Goal: Task Accomplishment & Management: Manage account settings

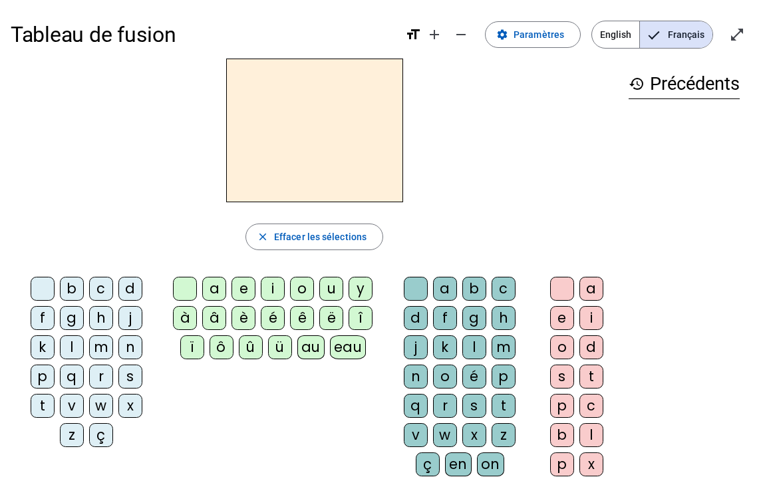
click at [609, 45] on span "English" at bounding box center [615, 34] width 47 height 27
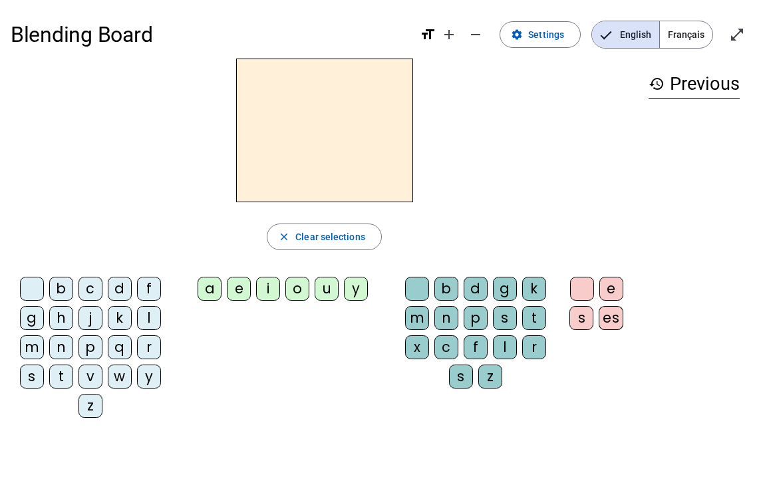
click at [61, 287] on div "b" at bounding box center [61, 289] width 24 height 24
click at [206, 290] on div "a" at bounding box center [209, 289] width 24 height 24
click at [482, 288] on div "d" at bounding box center [475, 289] width 24 height 24
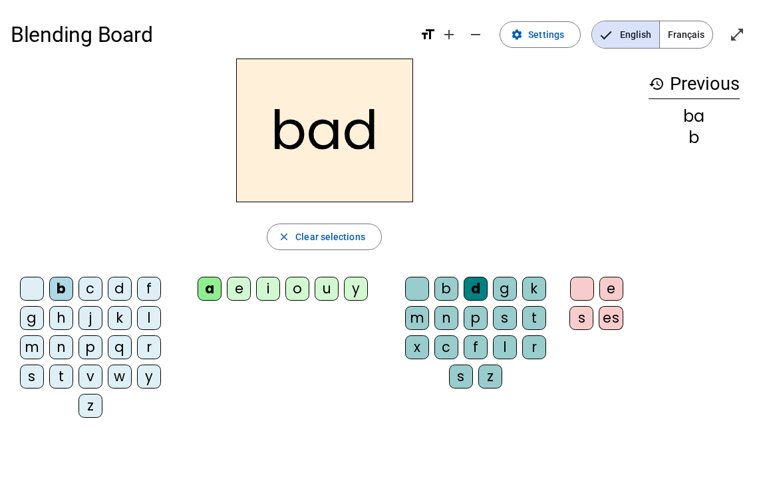
click at [60, 318] on div "h" at bounding box center [61, 318] width 24 height 24
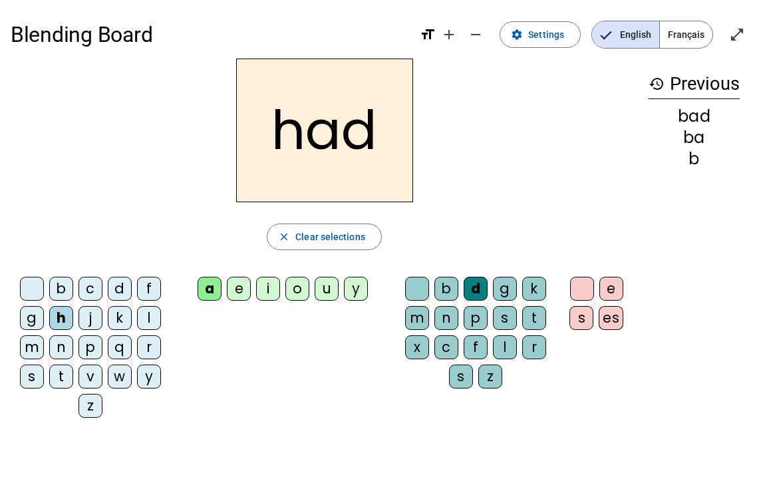
click at [229, 297] on div "e" at bounding box center [239, 289] width 24 height 24
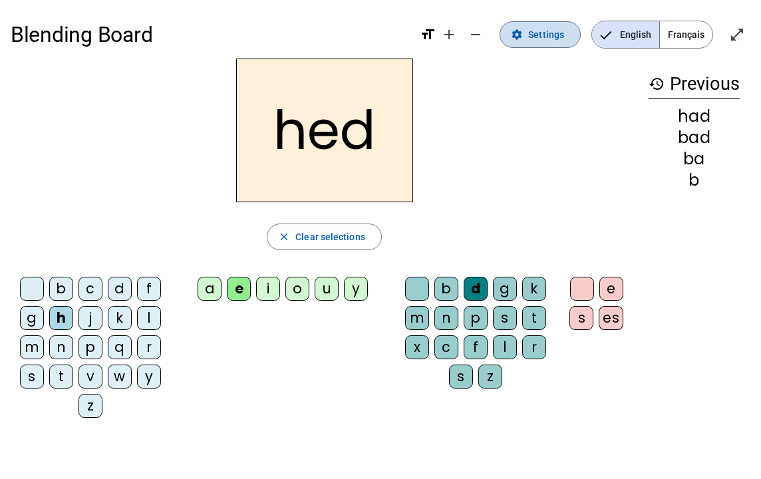
click at [537, 33] on span "Settings" at bounding box center [546, 35] width 36 height 16
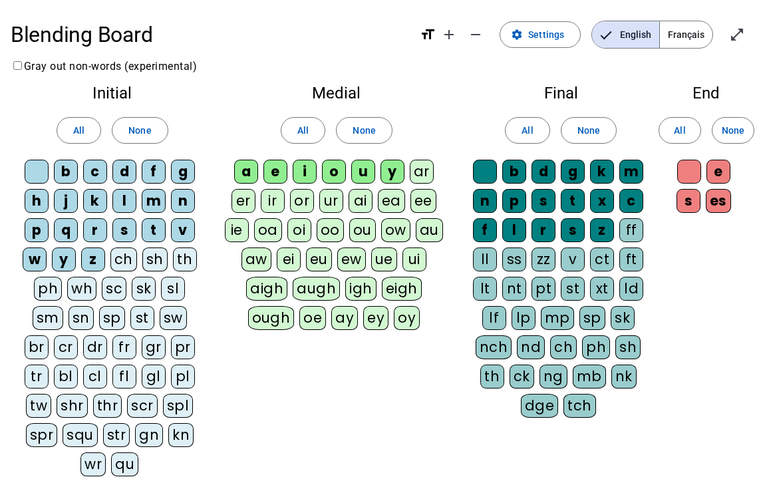
click at [241, 201] on div "er" at bounding box center [243, 201] width 24 height 24
click at [265, 199] on div "ir" at bounding box center [273, 201] width 24 height 24
click at [417, 174] on div "ar" at bounding box center [422, 172] width 24 height 24
click at [301, 197] on div "or" at bounding box center [302, 201] width 24 height 24
click at [324, 197] on div "ur" at bounding box center [331, 201] width 24 height 24
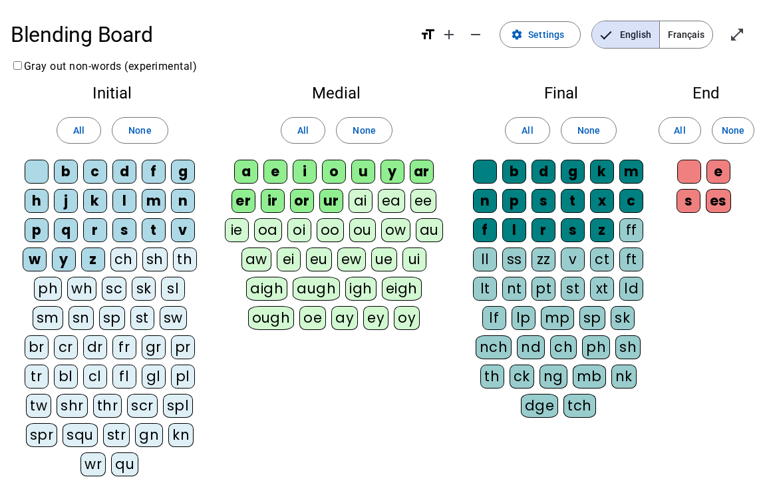
click at [362, 197] on div "ai" at bounding box center [360, 201] width 24 height 24
click at [396, 197] on div "ea" at bounding box center [391, 201] width 27 height 24
click at [440, 197] on letter-bubble "ee" at bounding box center [425, 203] width 31 height 29
click at [242, 231] on div "ie" at bounding box center [237, 230] width 24 height 24
click at [270, 231] on div "oa" at bounding box center [268, 230] width 28 height 24
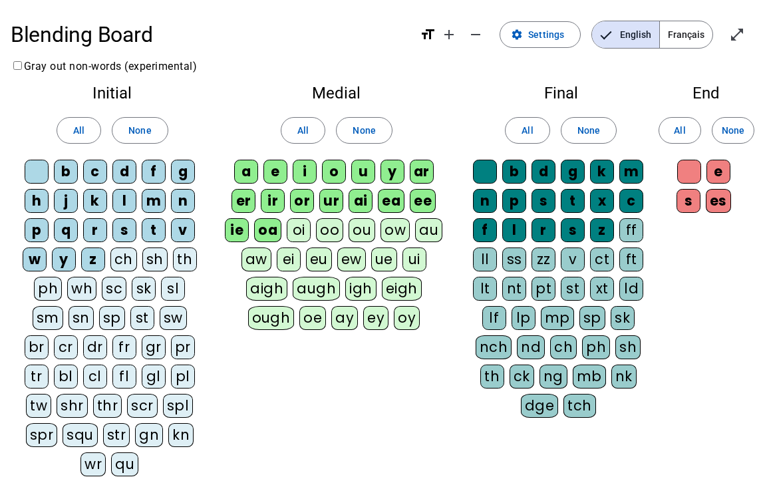
click at [268, 255] on div "aw" at bounding box center [256, 259] width 30 height 24
click at [306, 237] on div "oi" at bounding box center [299, 230] width 24 height 24
click at [301, 257] on letter-bubble "ei" at bounding box center [291, 261] width 29 height 29
click at [321, 258] on div "eu" at bounding box center [319, 259] width 26 height 24
click at [327, 233] on div "oo" at bounding box center [329, 230] width 27 height 24
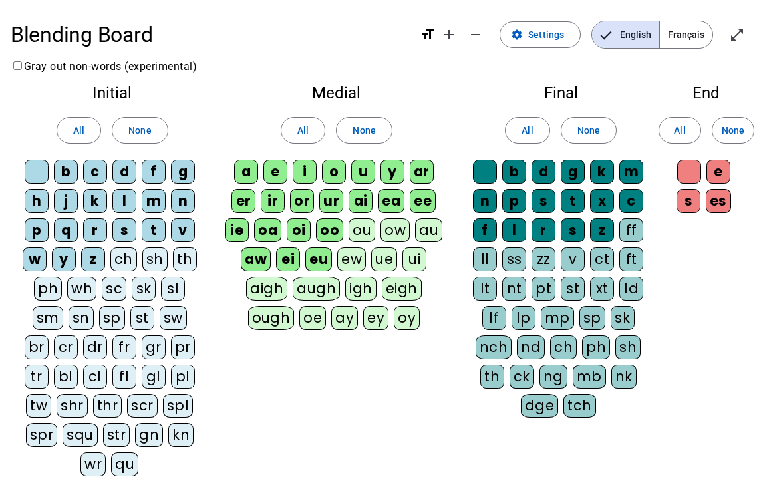
click at [352, 254] on div "ew" at bounding box center [351, 259] width 29 height 24
click at [356, 235] on div "ou" at bounding box center [361, 230] width 27 height 24
click at [372, 253] on div "ue" at bounding box center [385, 259] width 26 height 24
click at [389, 229] on div "ow" at bounding box center [395, 230] width 29 height 24
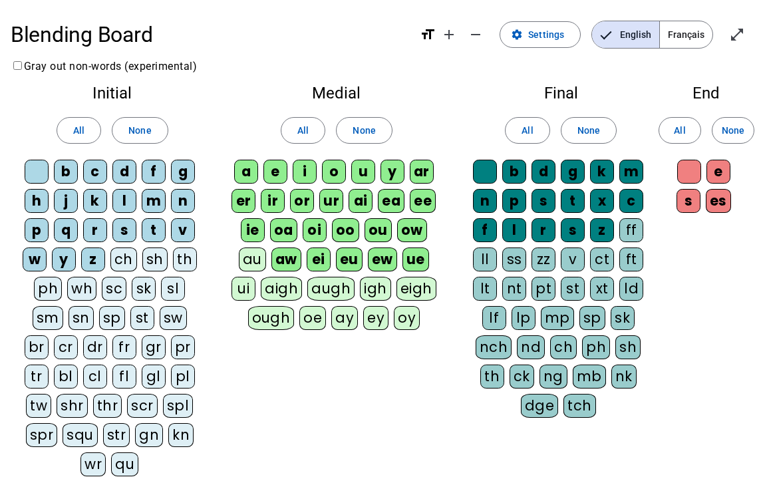
click at [255, 277] on div "ui" at bounding box center [243, 289] width 24 height 24
click at [433, 217] on div "a e i o u y ar er ir or ur ai ea ee ie oa oi oo ou ow au aw ei eu ew ue ui aigh…" at bounding box center [337, 248] width 224 height 176
click at [266, 247] on div "au" at bounding box center [252, 259] width 27 height 24
click at [493, 263] on div "ll" at bounding box center [485, 259] width 24 height 24
click at [520, 263] on div "ss" at bounding box center [514, 259] width 24 height 24
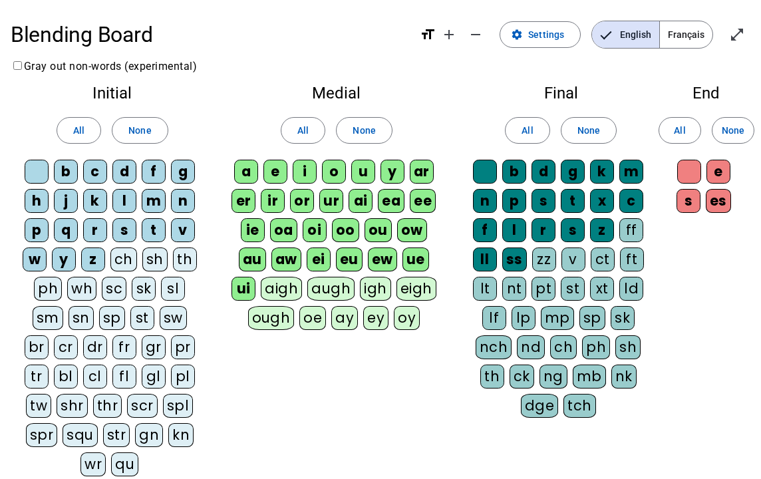
click at [554, 263] on div "zz" at bounding box center [544, 259] width 24 height 24
click at [573, 263] on div "v" at bounding box center [573, 259] width 24 height 24
click at [598, 263] on div "ct" at bounding box center [602, 259] width 24 height 24
click at [634, 258] on div "ft" at bounding box center [632, 259] width 24 height 24
click at [634, 231] on div "ff" at bounding box center [631, 230] width 24 height 24
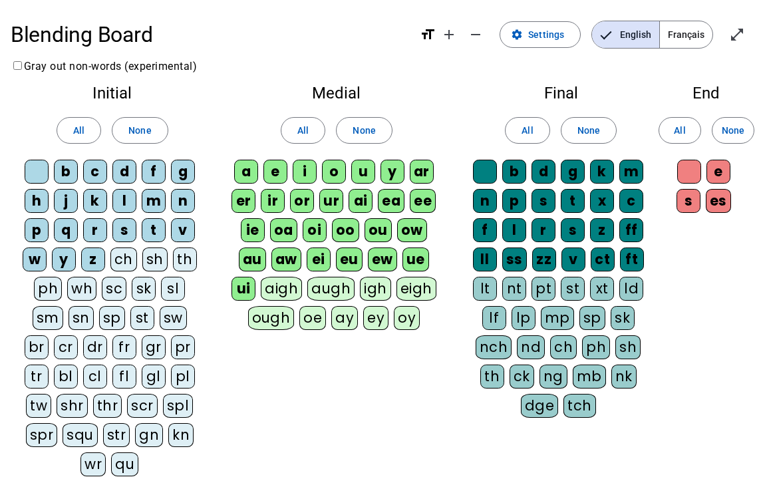
click at [689, 201] on div "s" at bounding box center [688, 201] width 24 height 24
click at [708, 201] on div "es" at bounding box center [717, 201] width 25 height 24
click at [715, 203] on div "es" at bounding box center [717, 201] width 25 height 24
click at [690, 205] on div "s" at bounding box center [688, 201] width 24 height 24
click at [131, 264] on div "ch" at bounding box center [123, 259] width 27 height 24
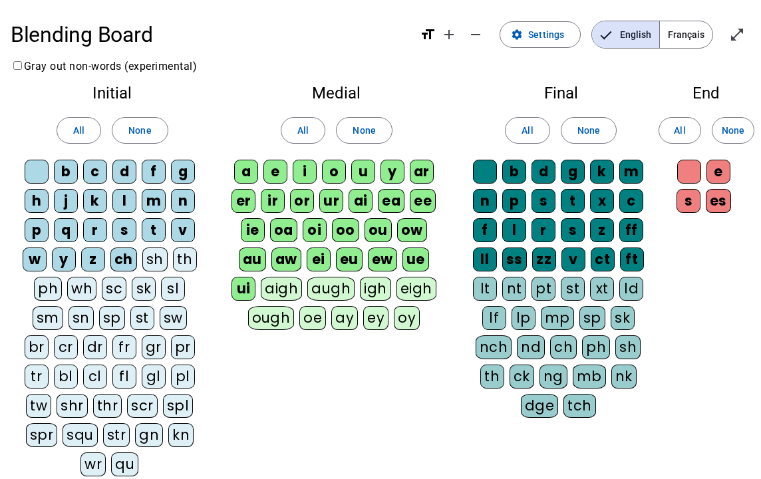
click at [155, 264] on div "sh" at bounding box center [154, 259] width 25 height 24
click at [184, 264] on div "th" at bounding box center [185, 259] width 24 height 24
click at [178, 281] on div "sl" at bounding box center [173, 289] width 24 height 24
click at [133, 285] on div "sk" at bounding box center [144, 289] width 24 height 24
click at [110, 285] on div "sc" at bounding box center [113, 289] width 25 height 24
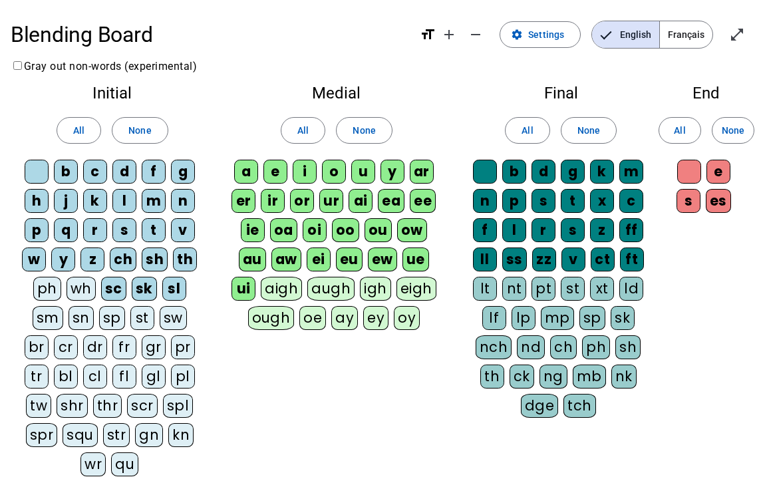
click at [69, 287] on div "wh" at bounding box center [80, 289] width 29 height 24
click at [49, 287] on div "ph" at bounding box center [47, 289] width 28 height 24
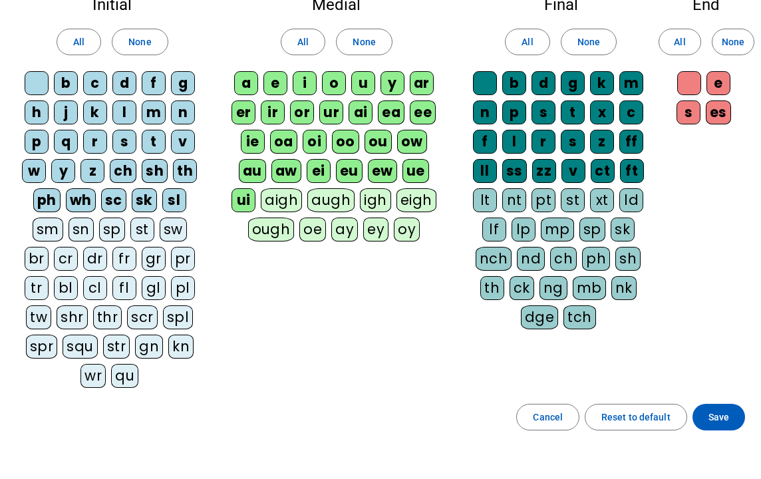
scroll to position [89, 0]
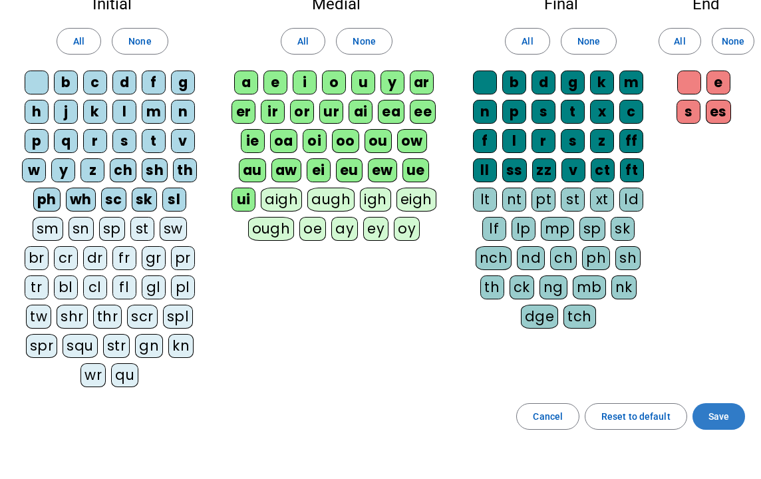
click at [727, 421] on span "Save" at bounding box center [718, 416] width 21 height 16
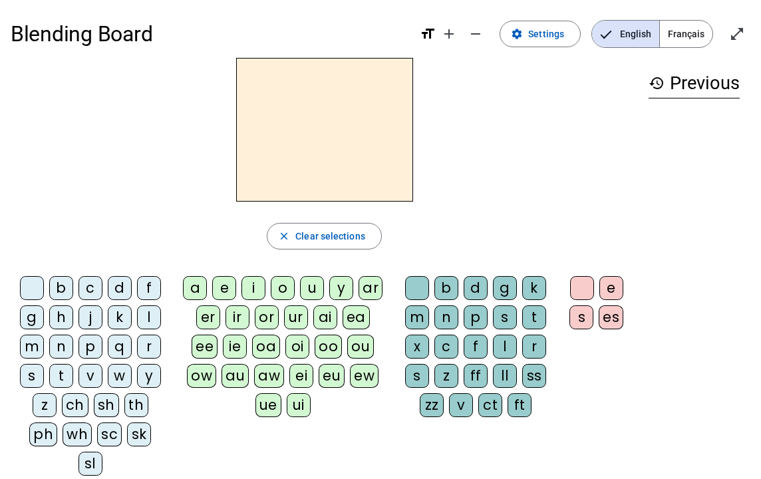
scroll to position [3, 0]
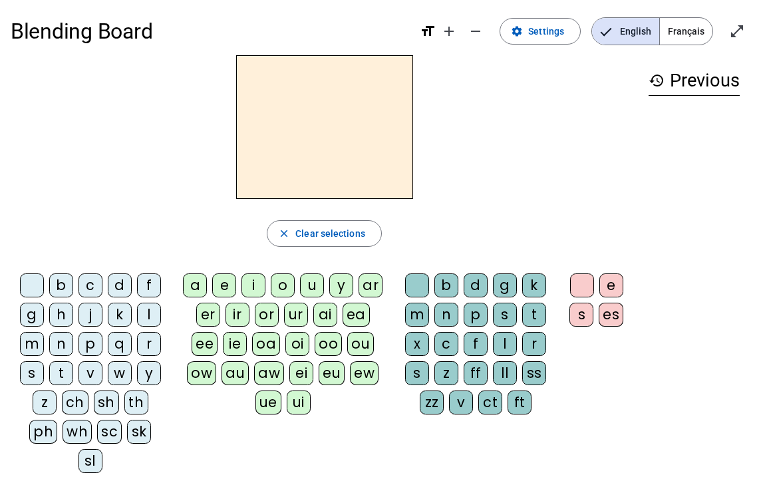
click at [62, 409] on div "ch" at bounding box center [75, 402] width 27 height 24
click at [197, 283] on div "a" at bounding box center [195, 285] width 24 height 24
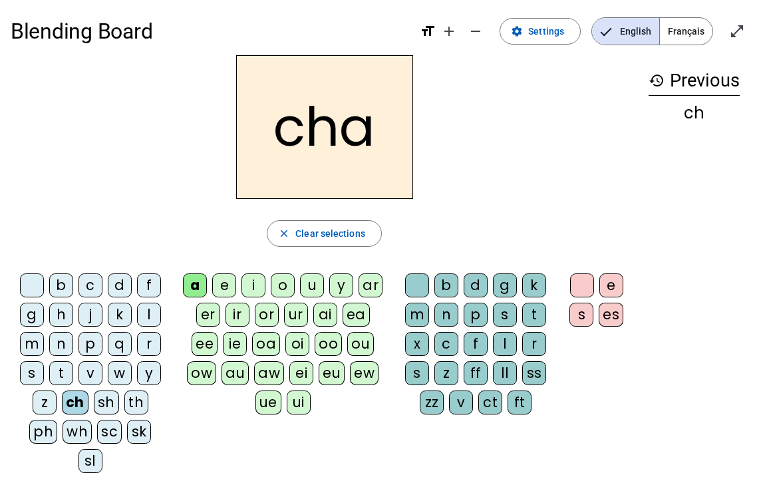
click at [477, 283] on div "d" at bounding box center [475, 285] width 24 height 24
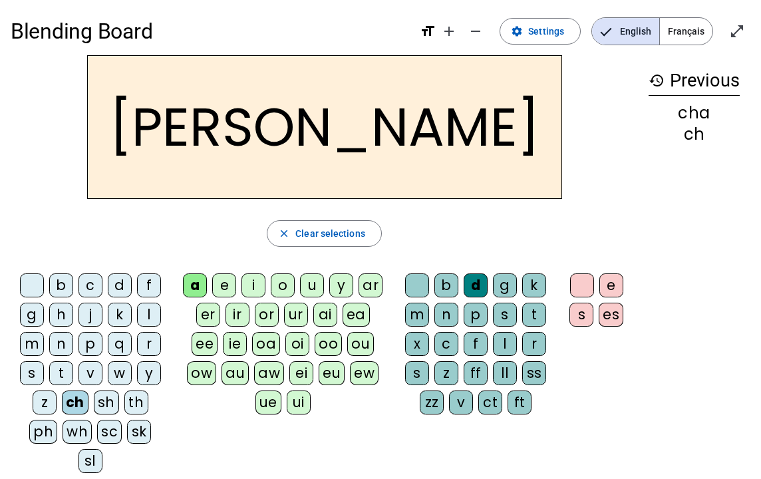
click at [588, 313] on div "s" at bounding box center [581, 315] width 24 height 24
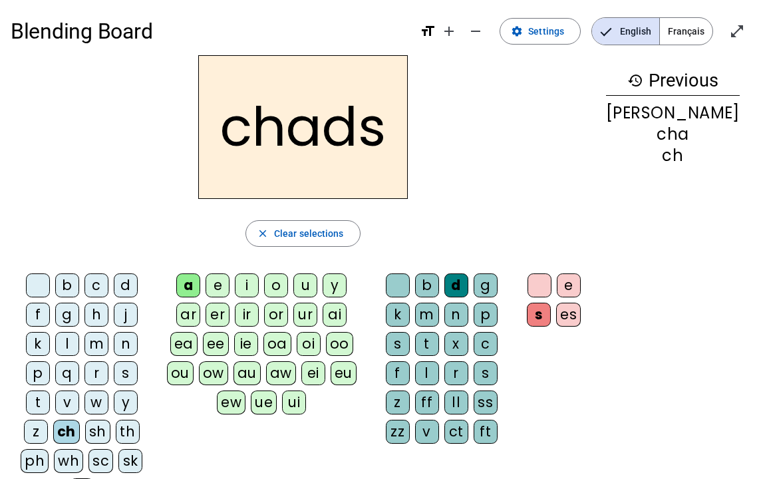
click at [217, 295] on div "e" at bounding box center [217, 285] width 24 height 24
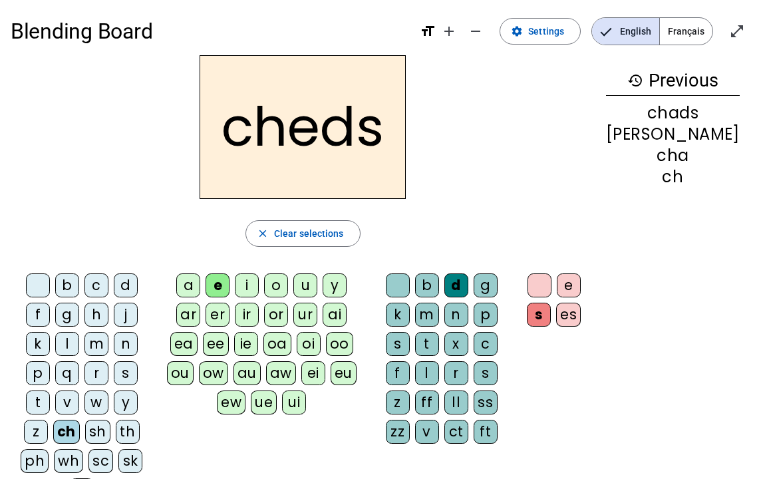
click at [322, 314] on div "ai" at bounding box center [334, 315] width 24 height 24
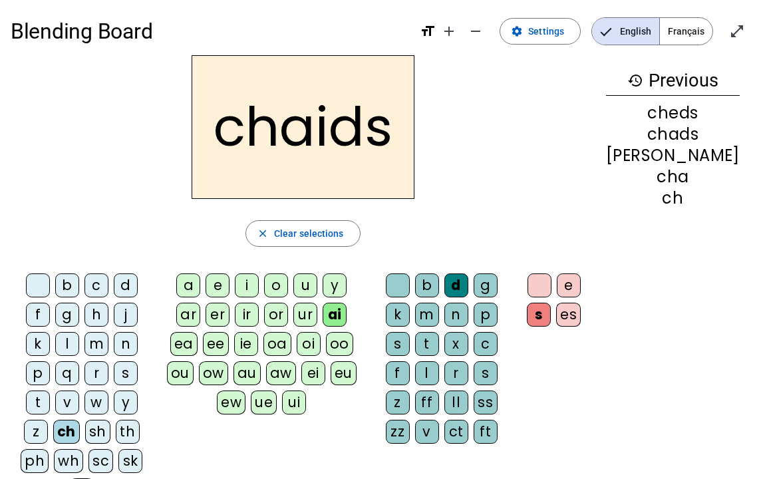
click at [468, 361] on div "r" at bounding box center [456, 373] width 24 height 24
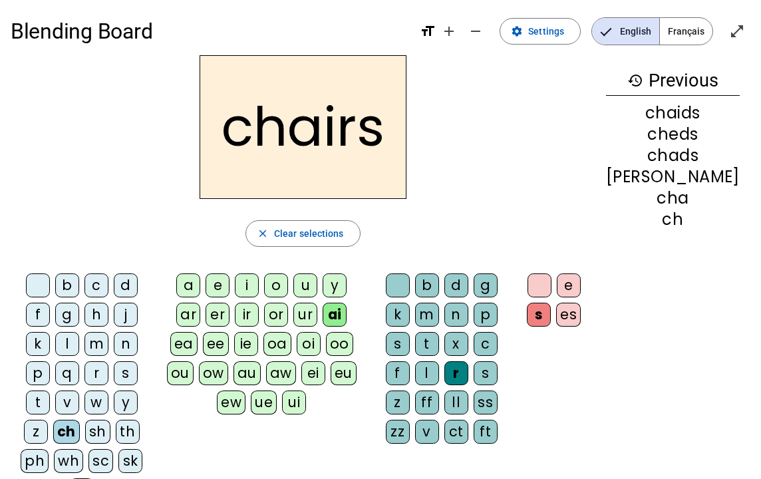
click at [245, 390] on div "ew" at bounding box center [231, 402] width 29 height 24
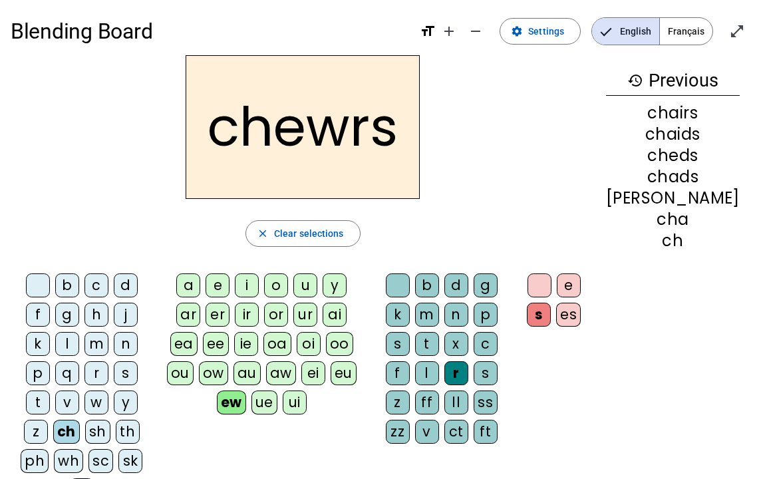
click at [468, 361] on div "r" at bounding box center [456, 373] width 24 height 24
click at [410, 291] on div at bounding box center [398, 285] width 24 height 24
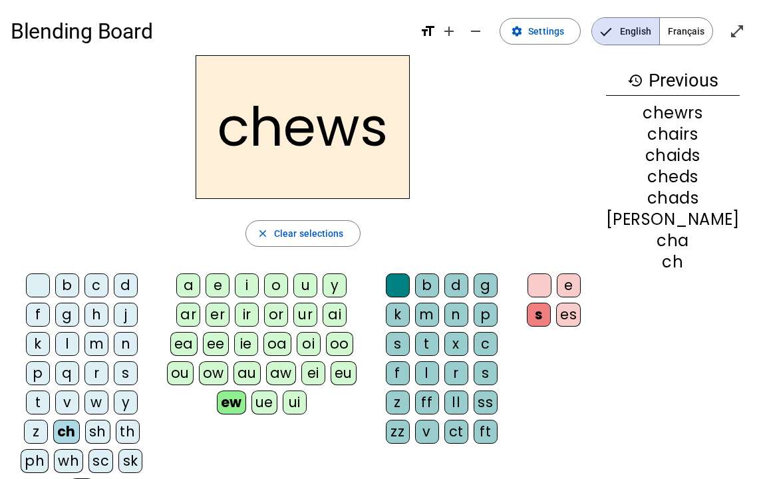
click at [84, 343] on div "m" at bounding box center [96, 344] width 24 height 24
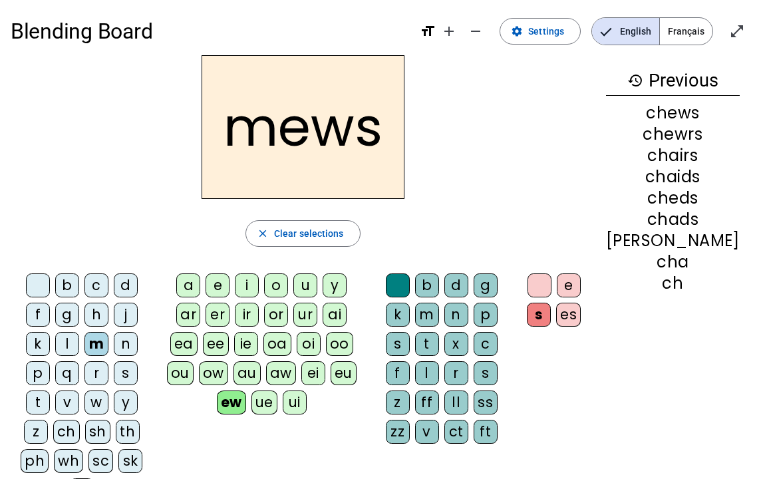
click at [33, 286] on div at bounding box center [38, 285] width 24 height 24
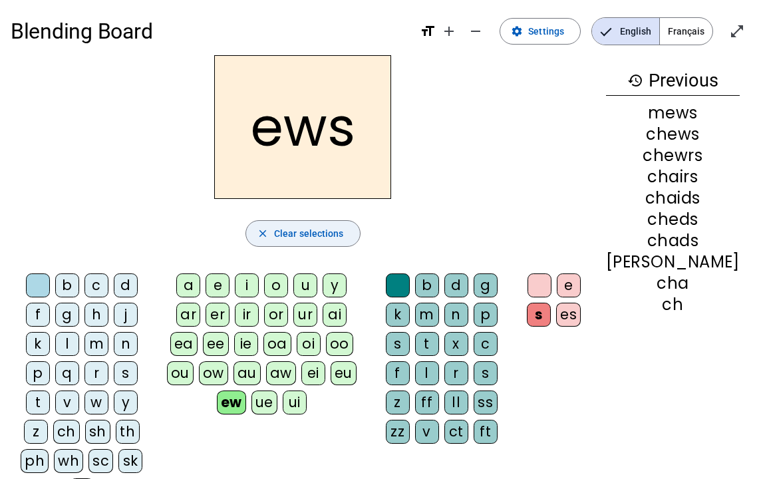
click at [331, 231] on span "Clear selections" at bounding box center [309, 233] width 70 height 16
